Goal: Transaction & Acquisition: Purchase product/service

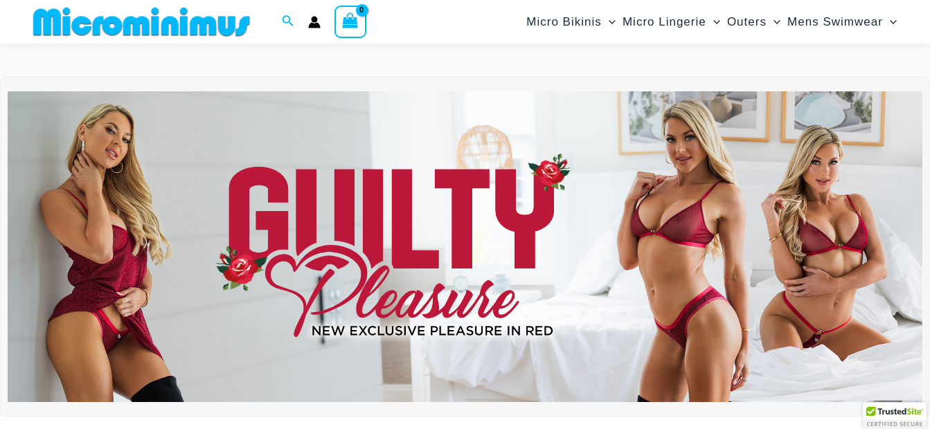
scroll to position [403, 0]
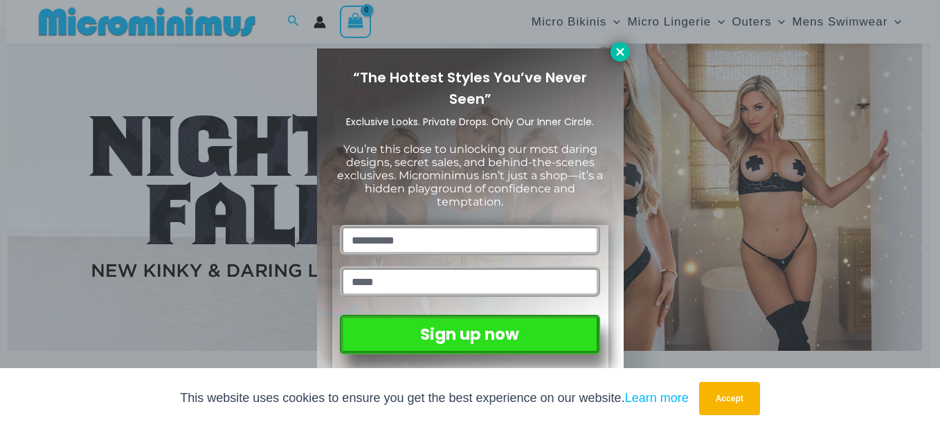
click at [616, 50] on icon at bounding box center [620, 52] width 12 height 12
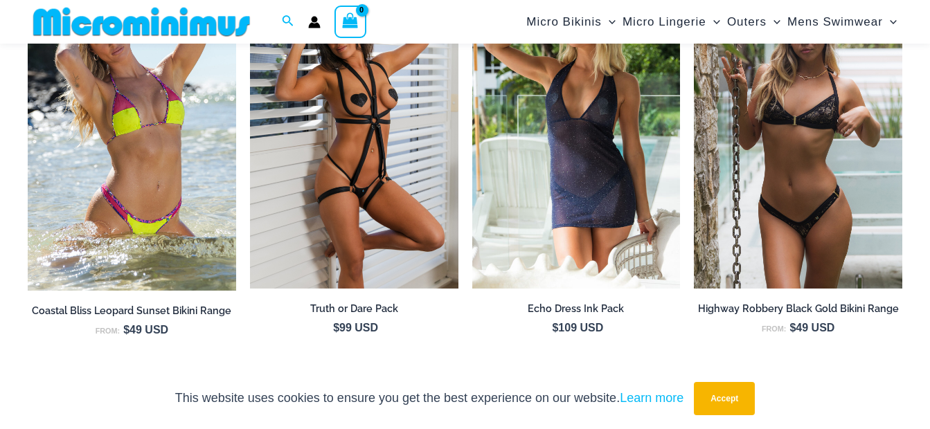
scroll to position [1511, 0]
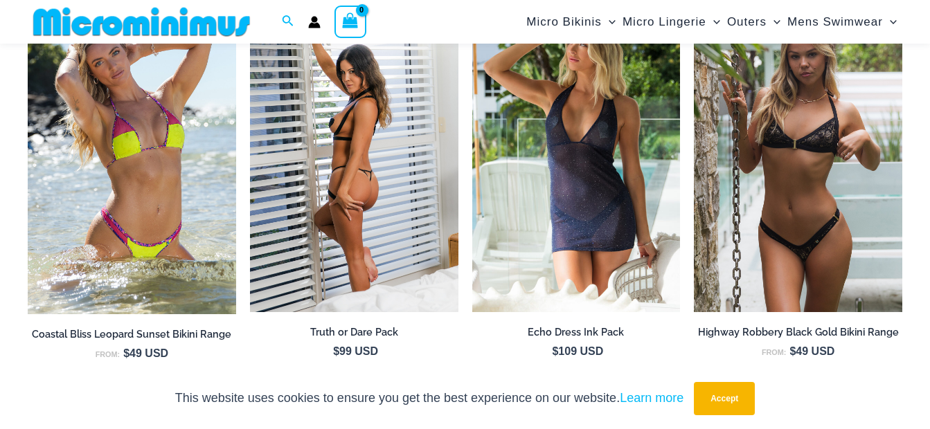
click at [367, 134] on img at bounding box center [354, 156] width 208 height 312
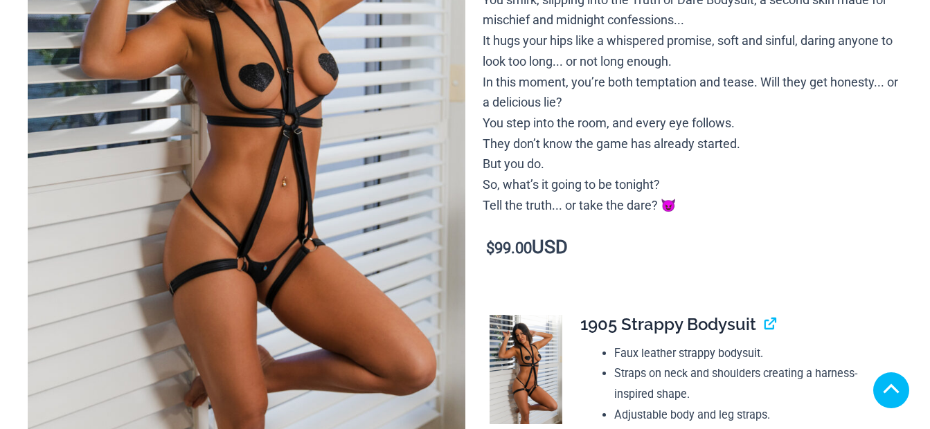
scroll to position [346, 0]
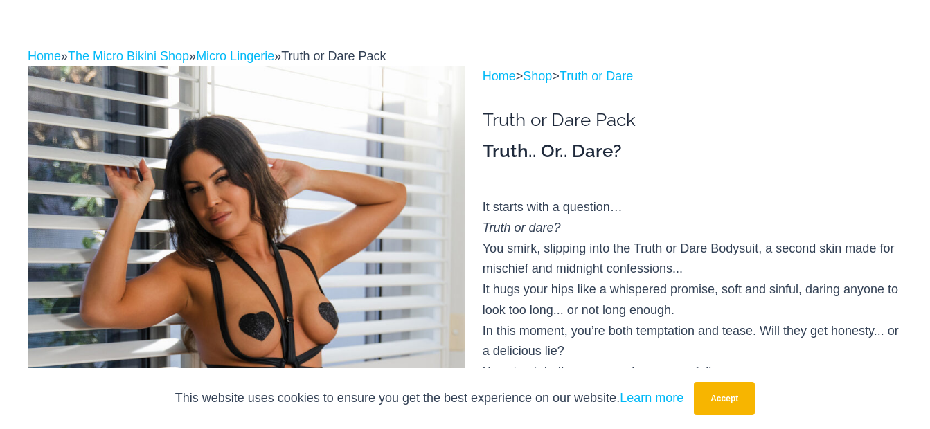
scroll to position [0, 0]
